Goal: Task Accomplishment & Management: Complete application form

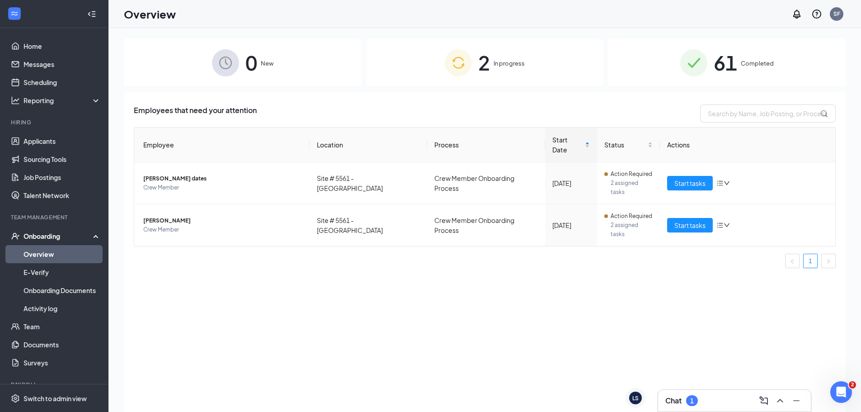
click at [38, 250] on link "Overview" at bounding box center [62, 254] width 77 height 18
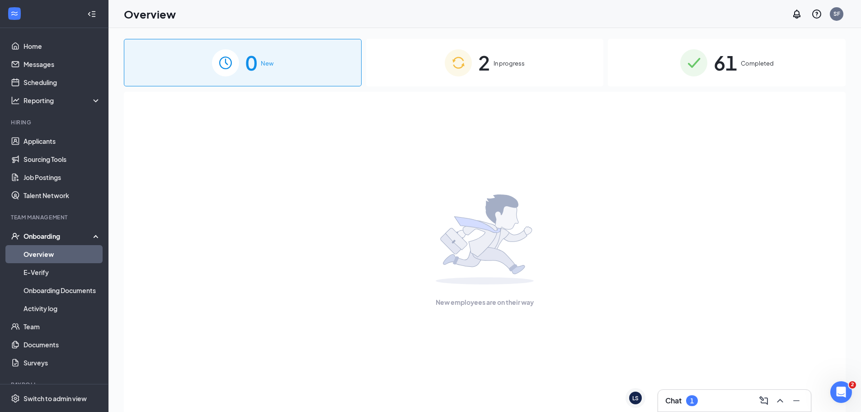
click at [49, 235] on div "Onboarding" at bounding box center [59, 235] width 70 height 9
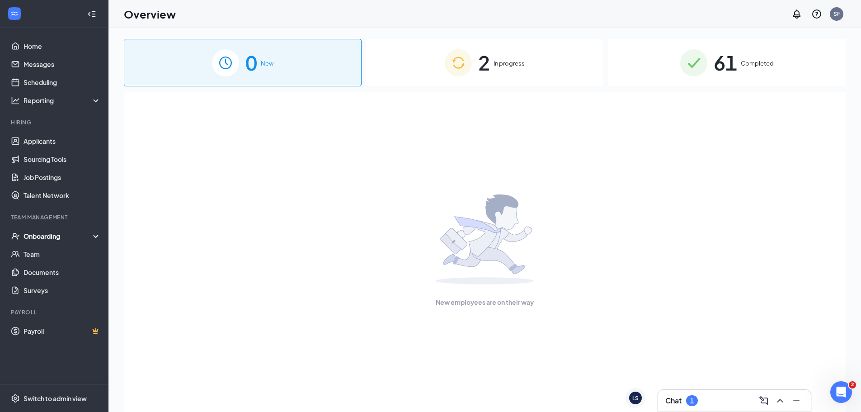
click at [47, 235] on div "Onboarding" at bounding box center [59, 235] width 70 height 9
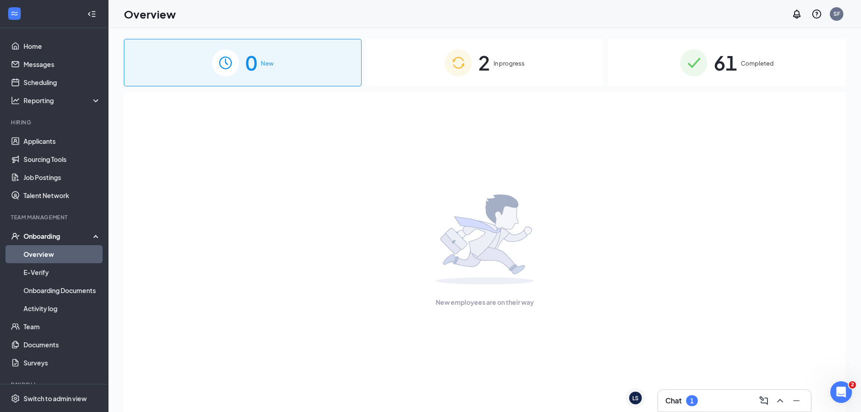
click at [38, 250] on link "Overview" at bounding box center [62, 254] width 77 height 18
click at [511, 64] on span "In progress" at bounding box center [509, 63] width 31 height 9
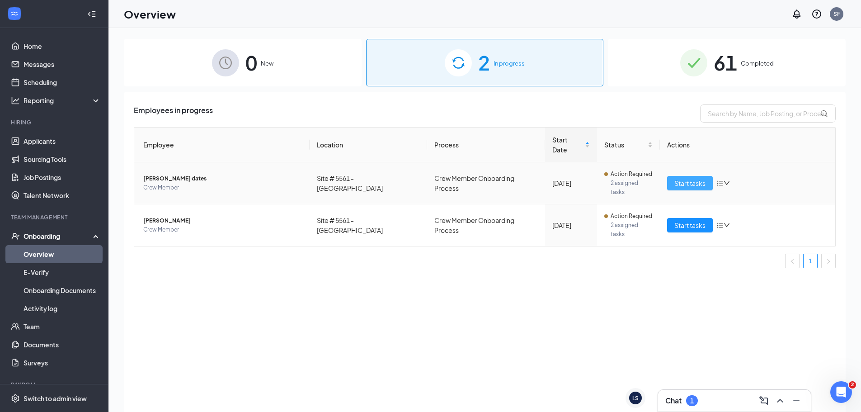
click at [694, 178] on span "Start tasks" at bounding box center [689, 183] width 31 height 10
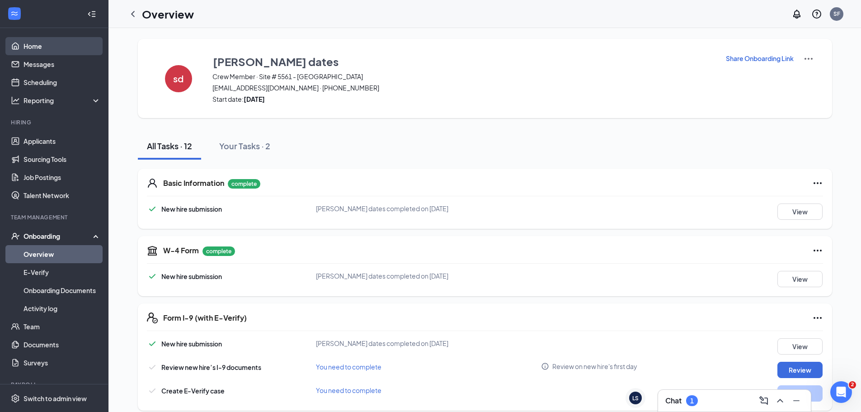
click at [32, 47] on link "Home" at bounding box center [62, 46] width 77 height 18
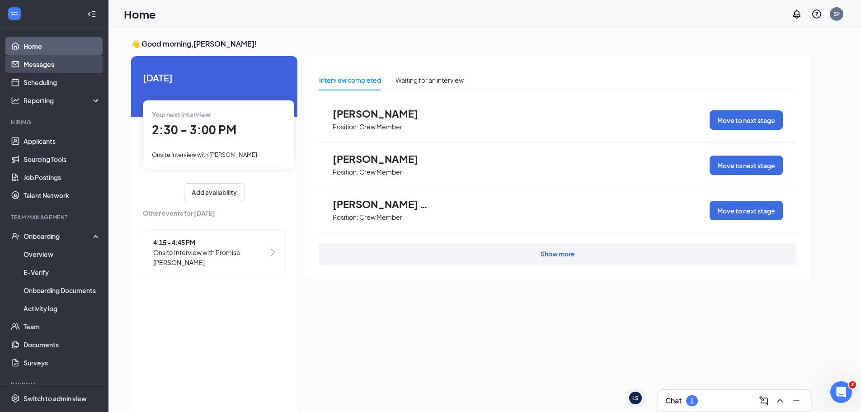
click at [50, 67] on link "Messages" at bounding box center [62, 64] width 77 height 18
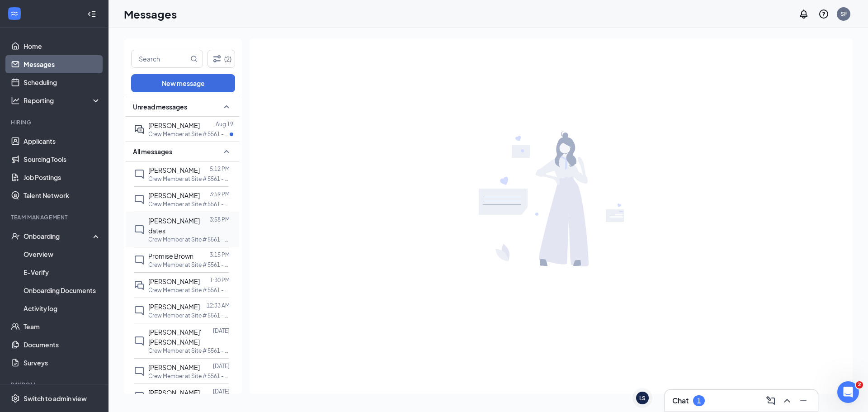
click at [161, 219] on span "[PERSON_NAME] dates" at bounding box center [174, 226] width 52 height 18
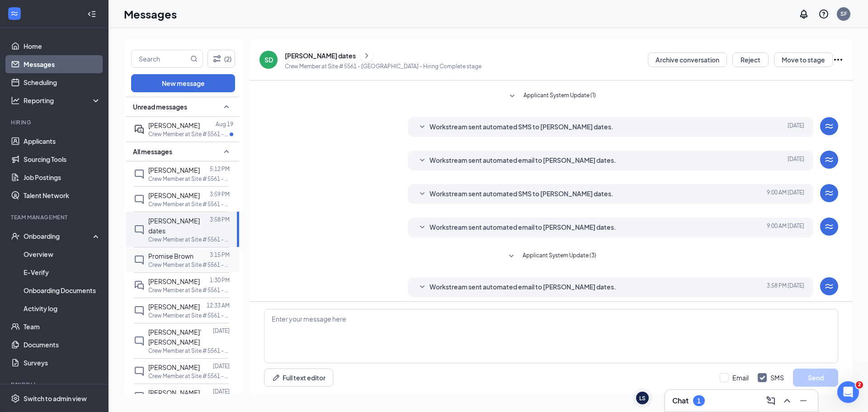
scroll to position [61, 0]
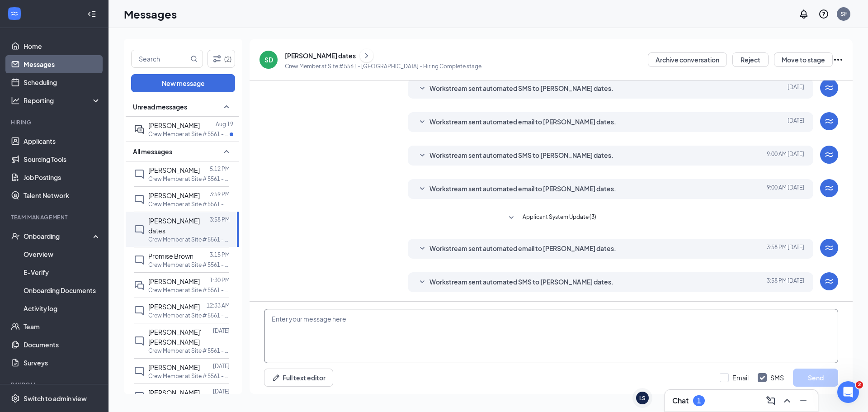
click at [285, 316] on textarea at bounding box center [551, 336] width 574 height 54
type textarea "hello this is stephon with [PERSON_NAME] can you call me at the store 7708342213"
click at [814, 379] on button "Send" at bounding box center [815, 377] width 45 height 18
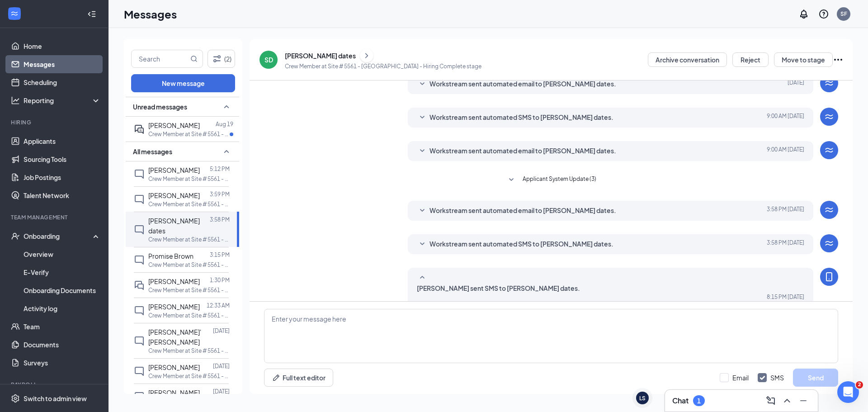
scroll to position [110, 0]
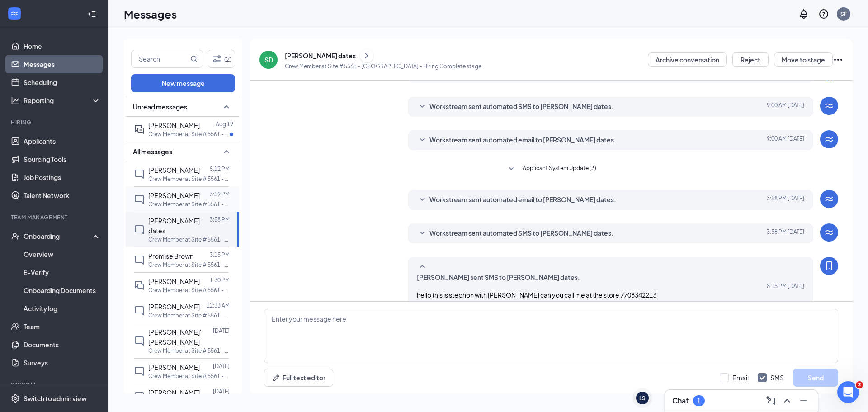
click at [168, 195] on span "[PERSON_NAME]" at bounding box center [174, 195] width 52 height 8
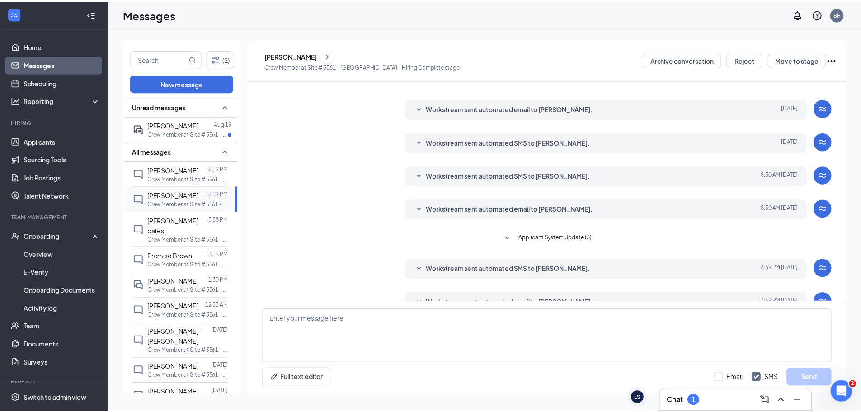
scroll to position [61, 0]
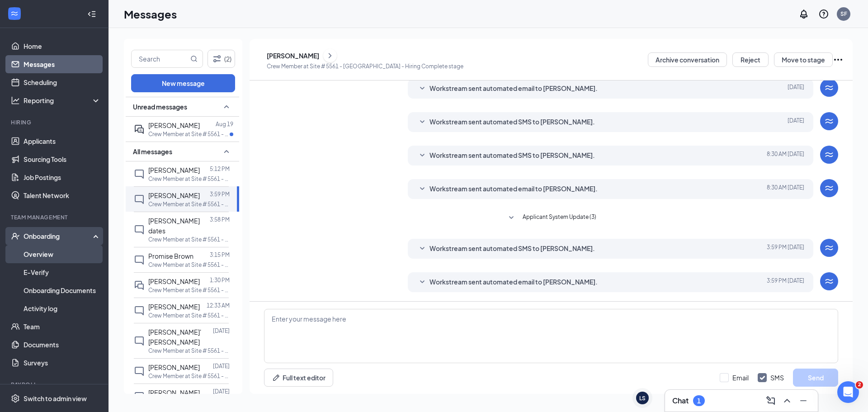
click at [35, 249] on link "Overview" at bounding box center [62, 254] width 77 height 18
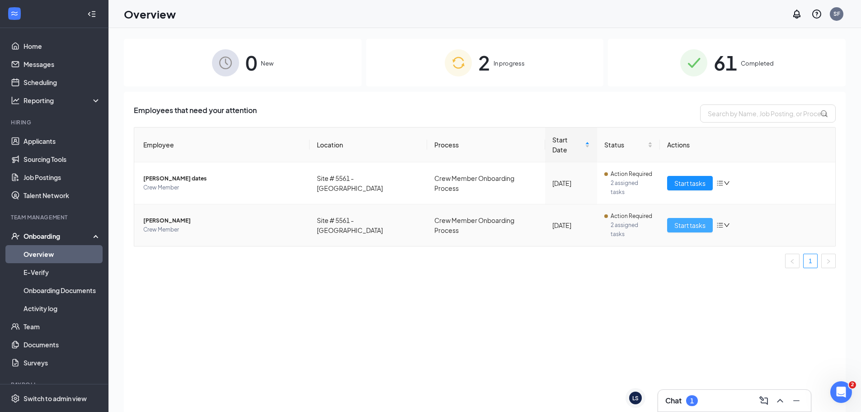
click at [700, 220] on span "Start tasks" at bounding box center [689, 225] width 31 height 10
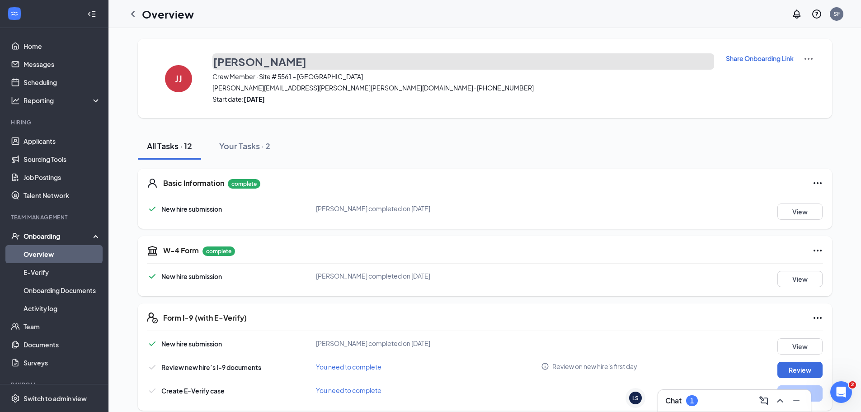
click at [264, 61] on h3 "[PERSON_NAME]" at bounding box center [260, 61] width 94 height 15
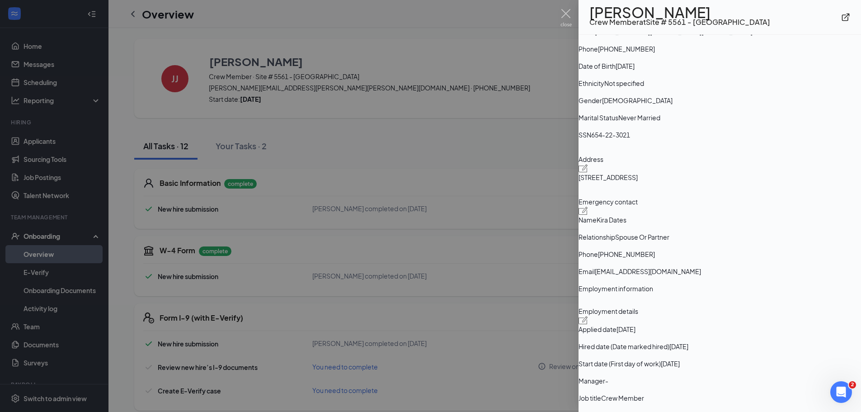
scroll to position [45, 0]
